Goal: Task Accomplishment & Management: Use online tool/utility

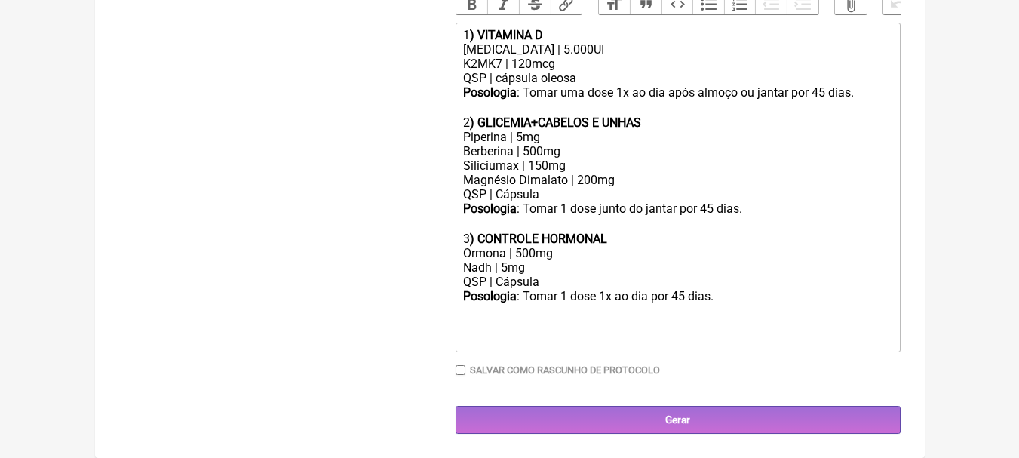
scroll to position [493, 0]
click at [627, 189] on div "QSP | Cápsula" at bounding box center [677, 194] width 428 height 14
click at [653, 179] on div "Berberina | 500mg Siliciumax | 150mg Magnésio Dimalato | 200mg" at bounding box center [677, 165] width 428 height 43
click at [636, 180] on div "Berberina | 500mg Siliciumax | 150mg Magnésio Dimalato | 200mg" at bounding box center [677, 165] width 428 height 43
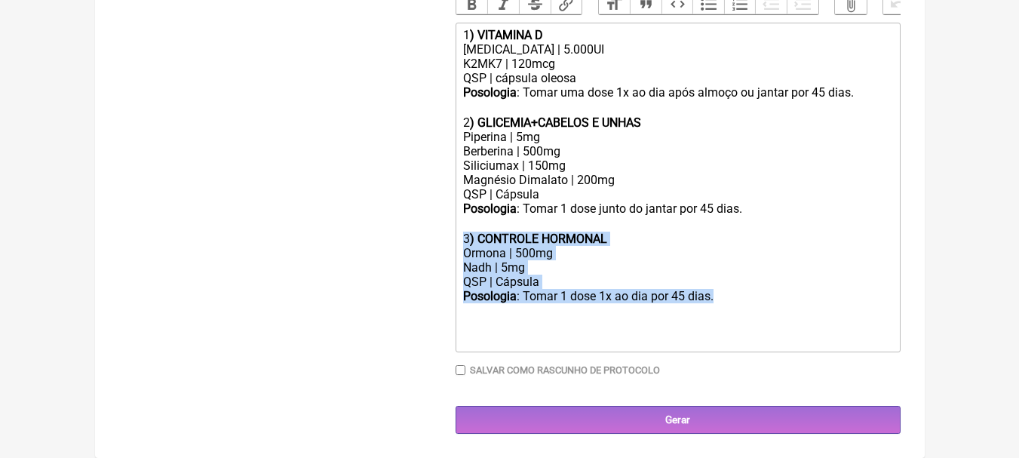
drag, startPoint x: 770, startPoint y: 296, endPoint x: 364, endPoint y: 235, distance: 411.1
click at [364, 235] on form "Buscar Protocolos Formulas Suplementos / Cosméticos Paciente Maria Auxiliadora …" at bounding box center [509, 67] width 781 height 732
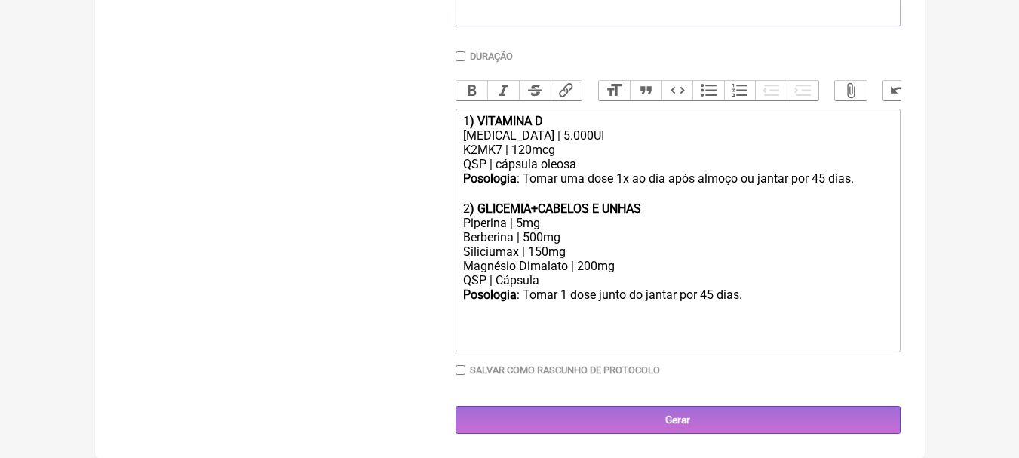
scroll to position [407, 0]
click at [615, 141] on div "Colecalciferol | 5.000UI" at bounding box center [677, 135] width 428 height 14
click at [602, 145] on div "K2MK7 | 120mcg" at bounding box center [677, 150] width 428 height 14
click at [611, 158] on div "QSP | cápsula oleosa" at bounding box center [677, 164] width 428 height 14
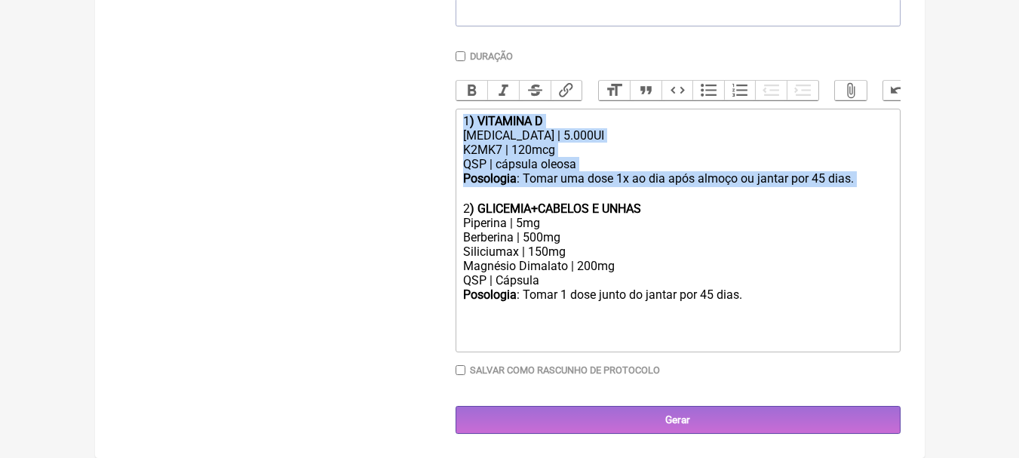
drag, startPoint x: 876, startPoint y: 182, endPoint x: 401, endPoint y: 82, distance: 484.8
click at [401, 82] on form "Buscar Protocolos Formulas Suplementos / Cosméticos Paciente Maria Auxiliadora …" at bounding box center [509, 110] width 781 height 646
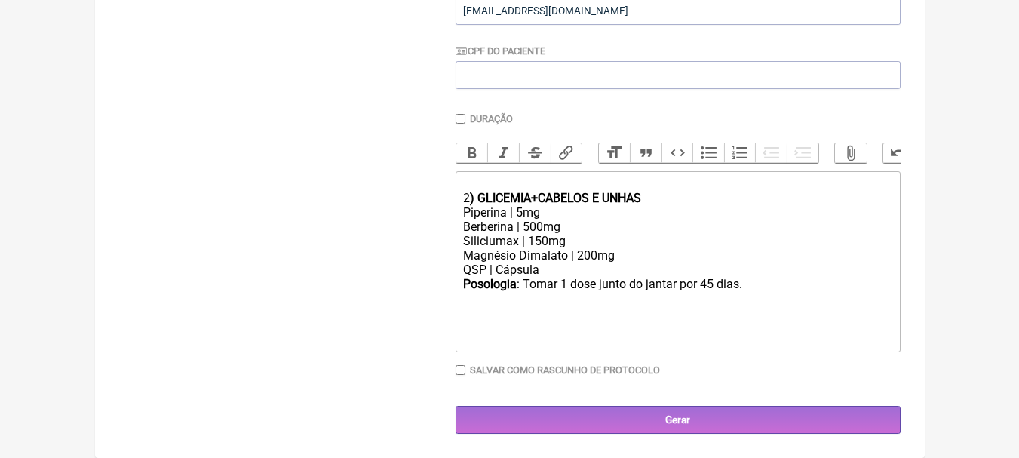
scroll to position [344, 0]
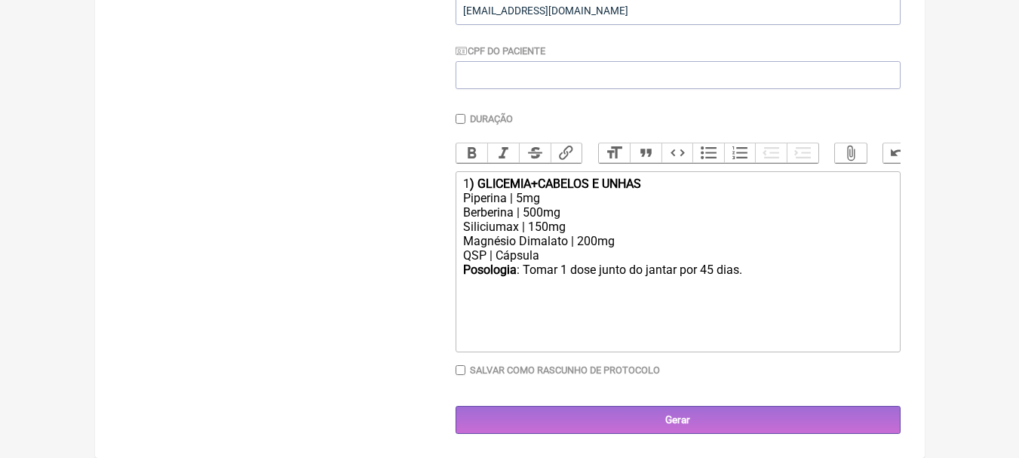
type trix-editor "<div>1<strong>) GLICEMIA+CABELOS E UNHAS</strong></div><div>Piperina | 5mg</div…"
click at [677, 183] on div "1 ) GLICEMIA+CABELOS E UNHAS" at bounding box center [677, 183] width 428 height 14
click at [692, 183] on div "1 ) GLICEMIA+CABELOS E UNHAS" at bounding box center [677, 183] width 428 height 14
click at [769, 275] on div "Posologia : Tomar 1 dose junto do jantar por 45 dias. ㅤ" at bounding box center [677, 270] width 428 height 16
click at [752, 269] on div "Posologia : Tomar 1 dose junto do jantar por 45 dias. ㅤ" at bounding box center [677, 270] width 428 height 16
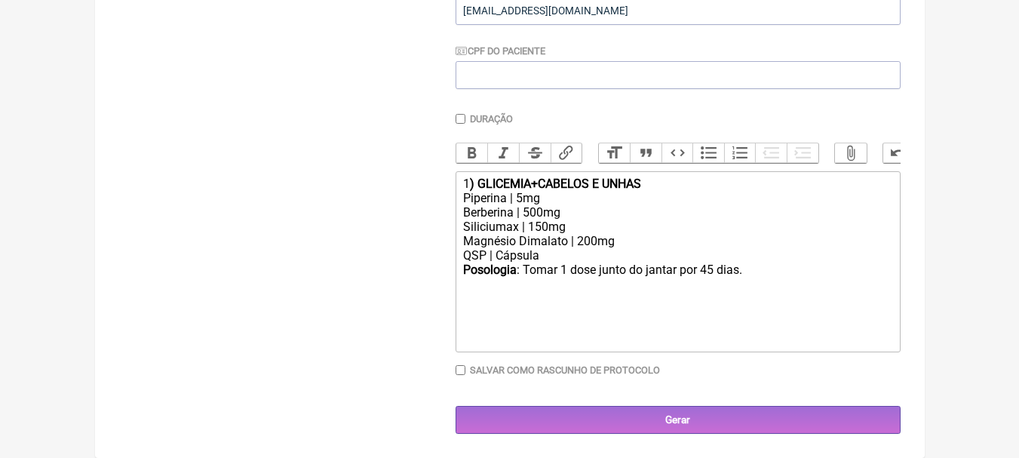
click at [630, 238] on div "Berberina | 500mg Siliciumax | 150mg Magnésio Dimalato | 200mg" at bounding box center [677, 226] width 428 height 43
click at [604, 224] on div "Berberina | 500mg Siliciumax | 150mg Magnésio Dimalato | 200mg" at bounding box center [677, 226] width 428 height 43
click at [591, 210] on div "Berberina | 500mg Siliciumax | 150mg Magnésio Dimalato | 200mg" at bounding box center [677, 226] width 428 height 43
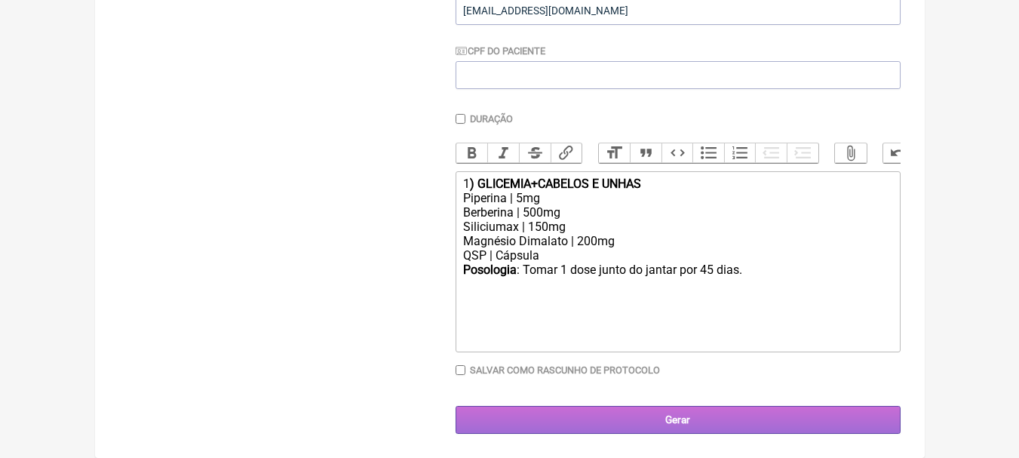
click at [698, 424] on input "Gerar" at bounding box center [678, 420] width 445 height 28
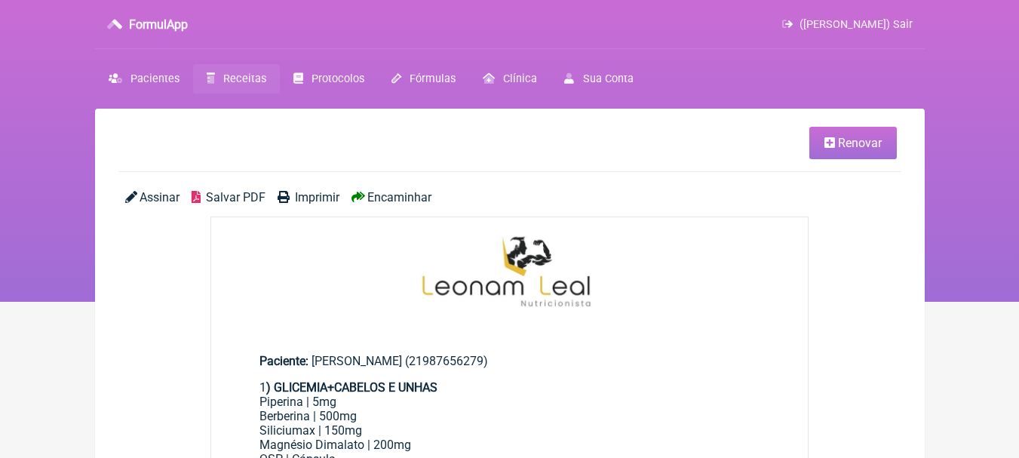
click at [226, 203] on span "Salvar PDF" at bounding box center [236, 197] width 60 height 14
